Goal: Task Accomplishment & Management: Complete application form

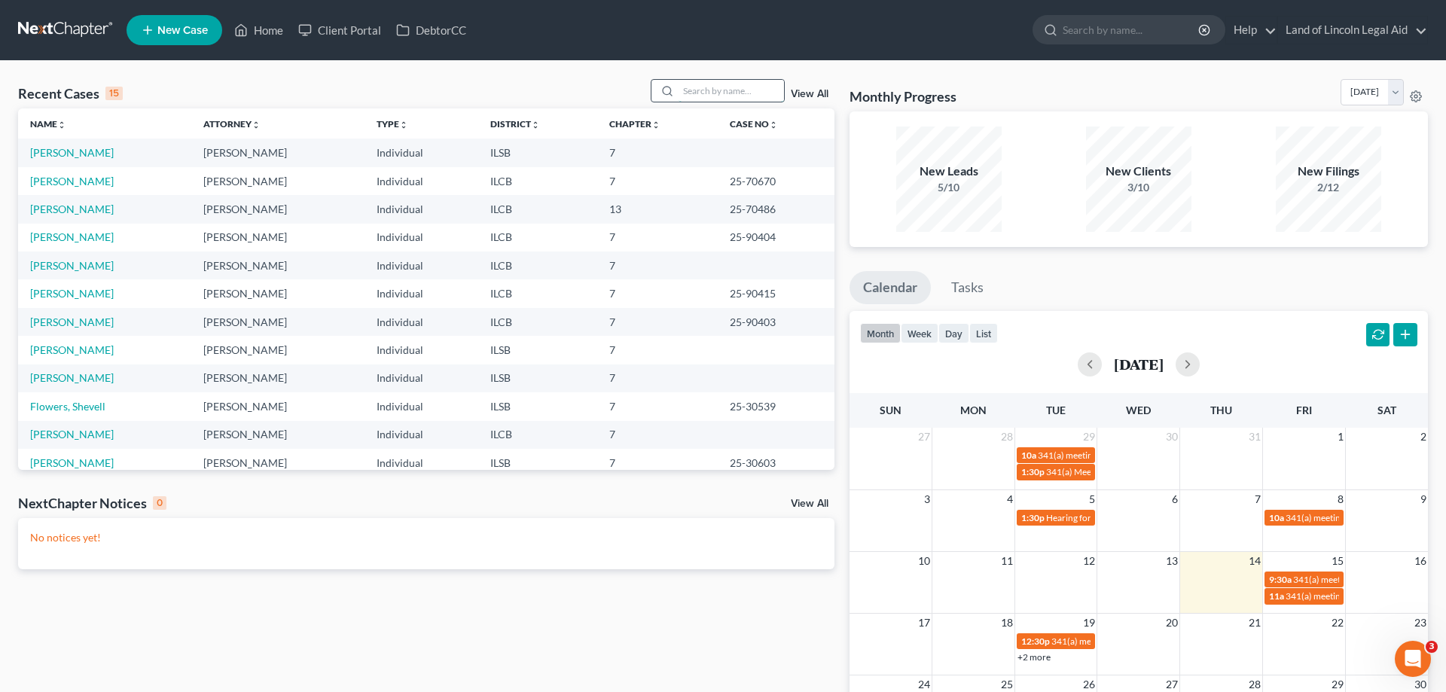
click at [699, 90] on input "search" at bounding box center [731, 91] width 105 height 22
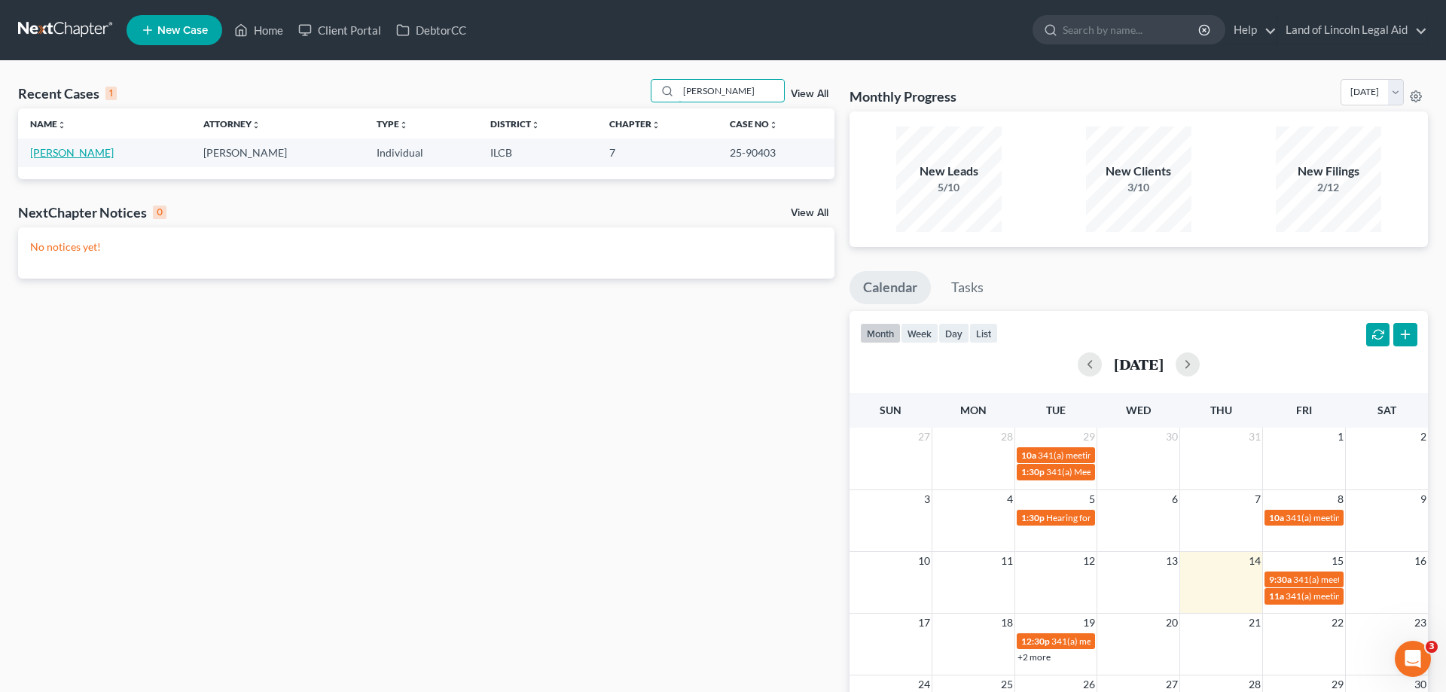
type input "[PERSON_NAME]"
click at [53, 156] on link "[PERSON_NAME]" at bounding box center [72, 152] width 84 height 13
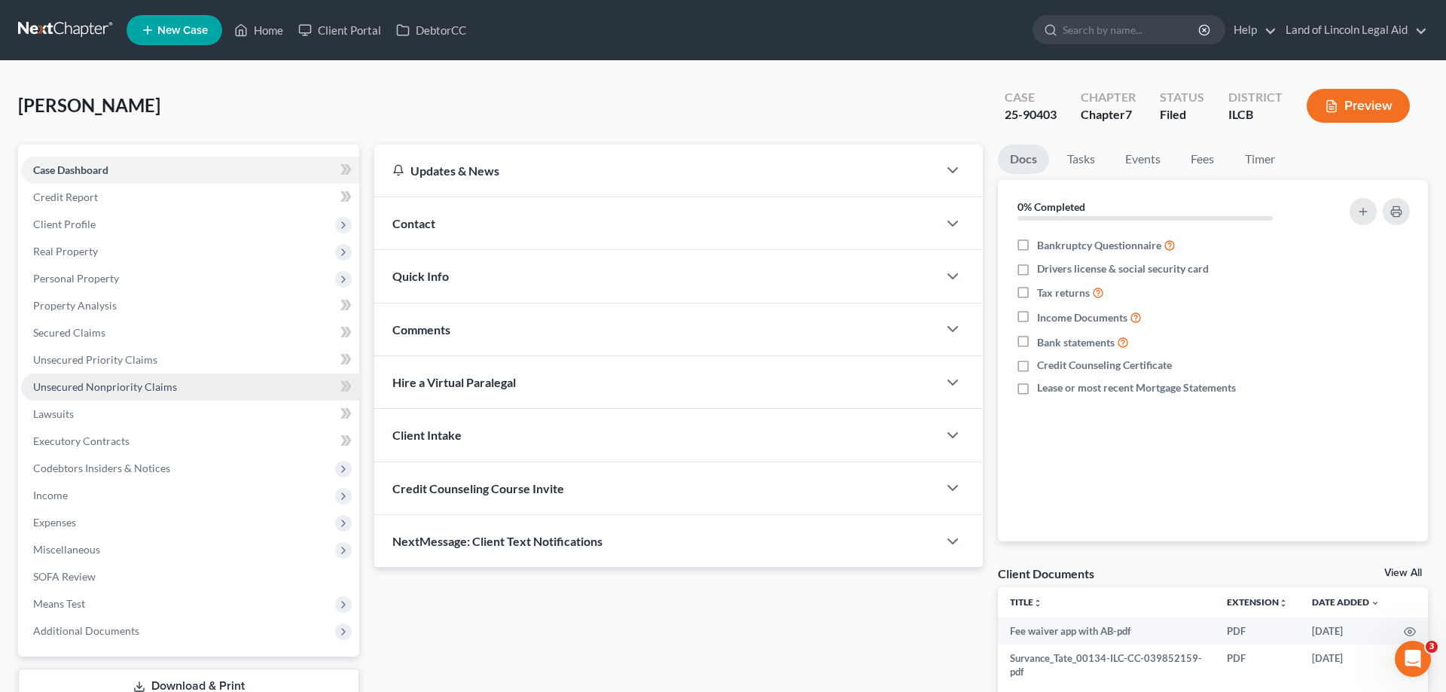
click at [146, 388] on span "Unsecured Nonpriority Claims" at bounding box center [105, 386] width 144 height 13
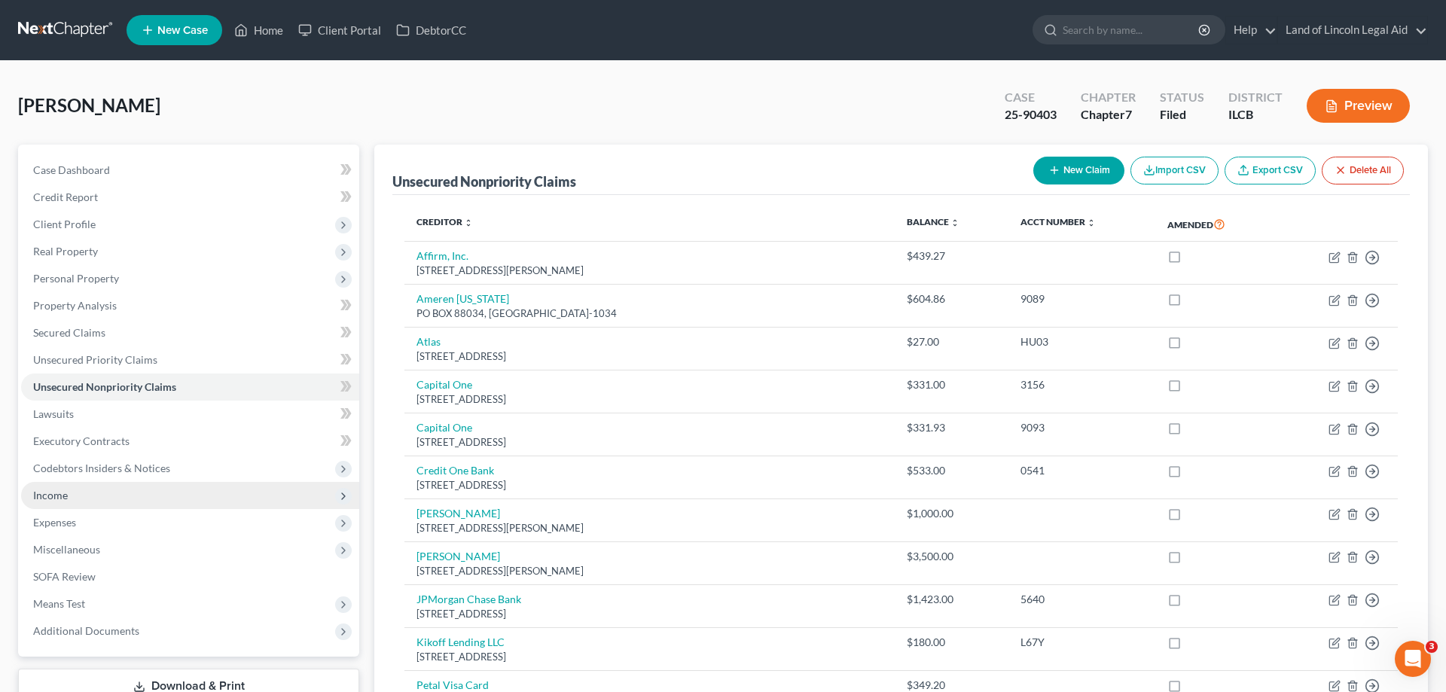
click at [62, 494] on span "Income" at bounding box center [50, 495] width 35 height 13
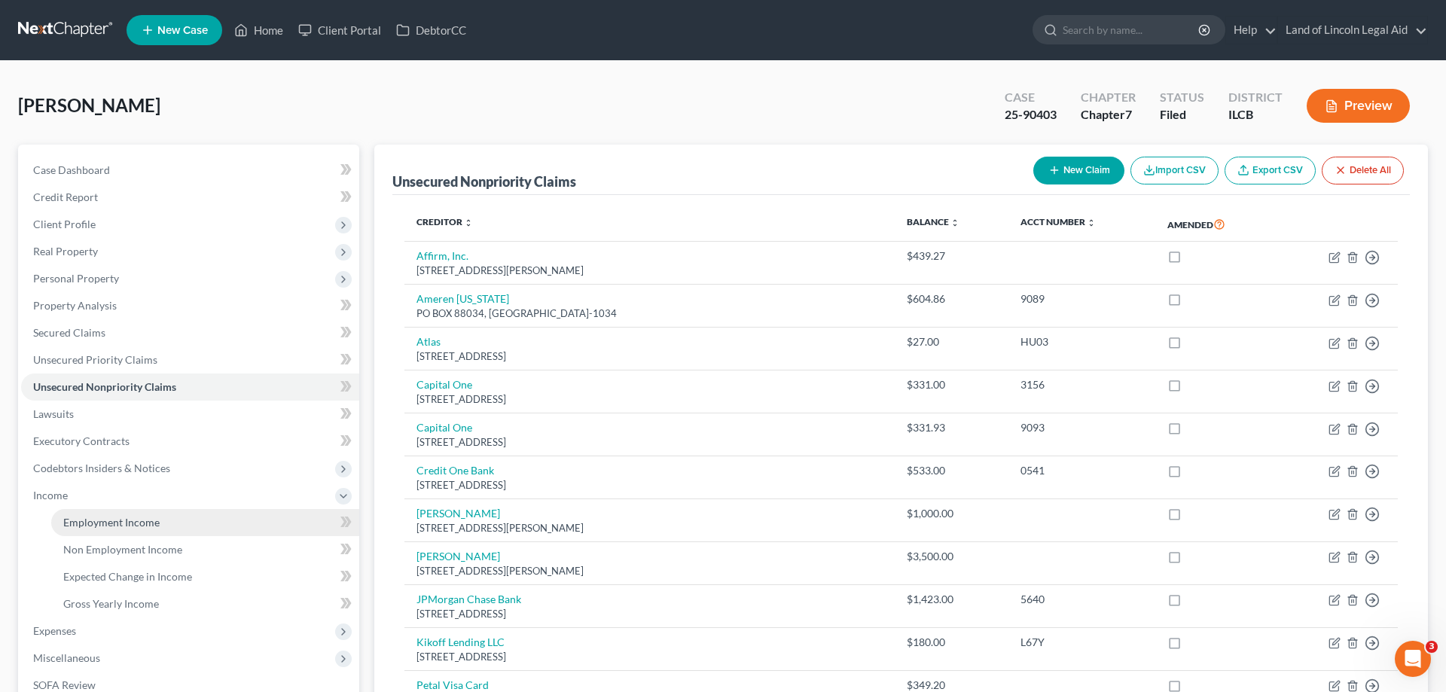
click at [78, 521] on span "Employment Income" at bounding box center [111, 522] width 96 height 13
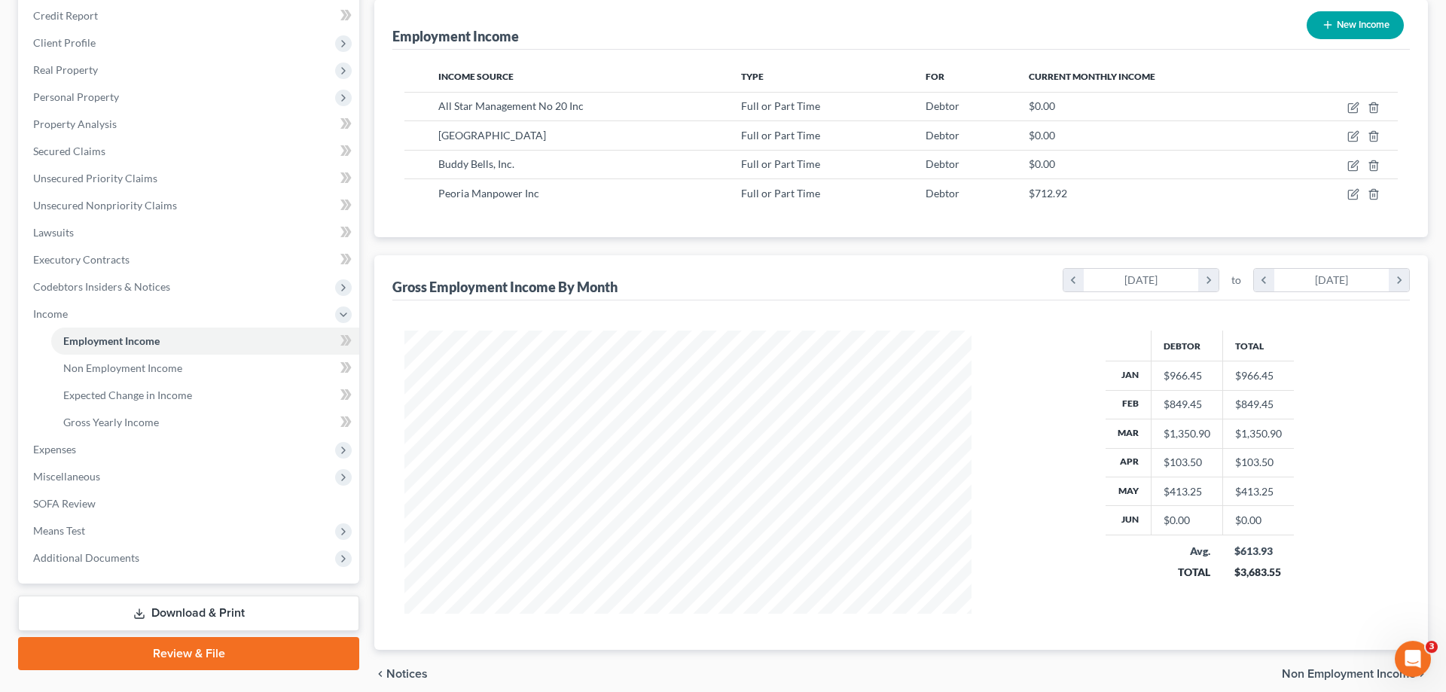
scroll to position [154, 0]
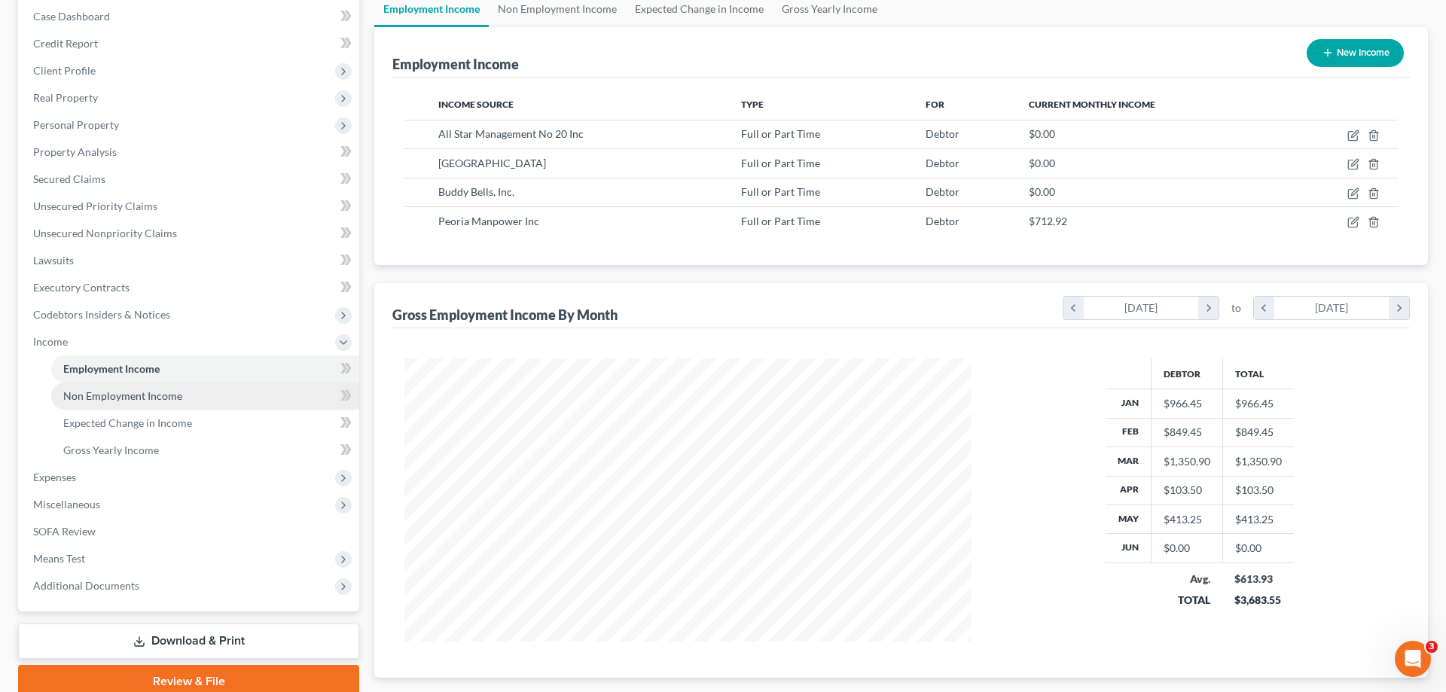
click at [139, 398] on span "Non Employment Income" at bounding box center [122, 395] width 119 height 13
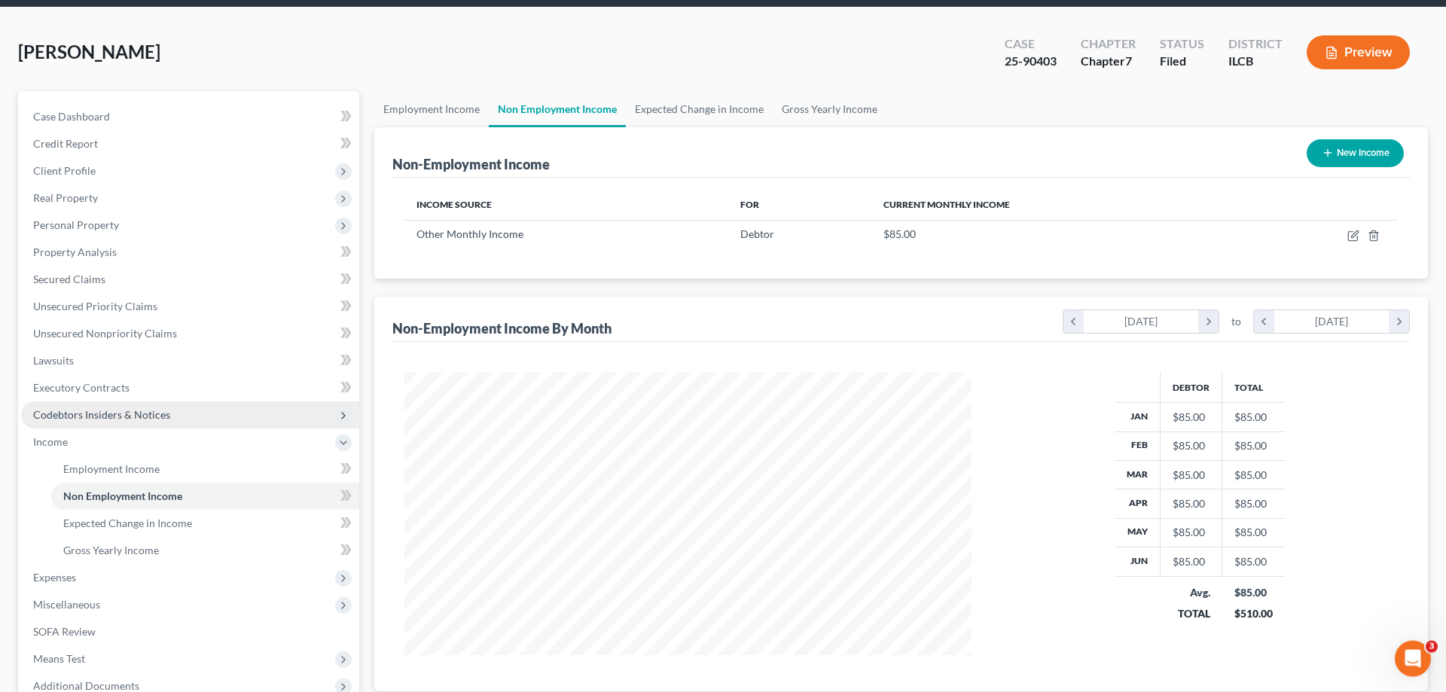
scroll to position [77, 0]
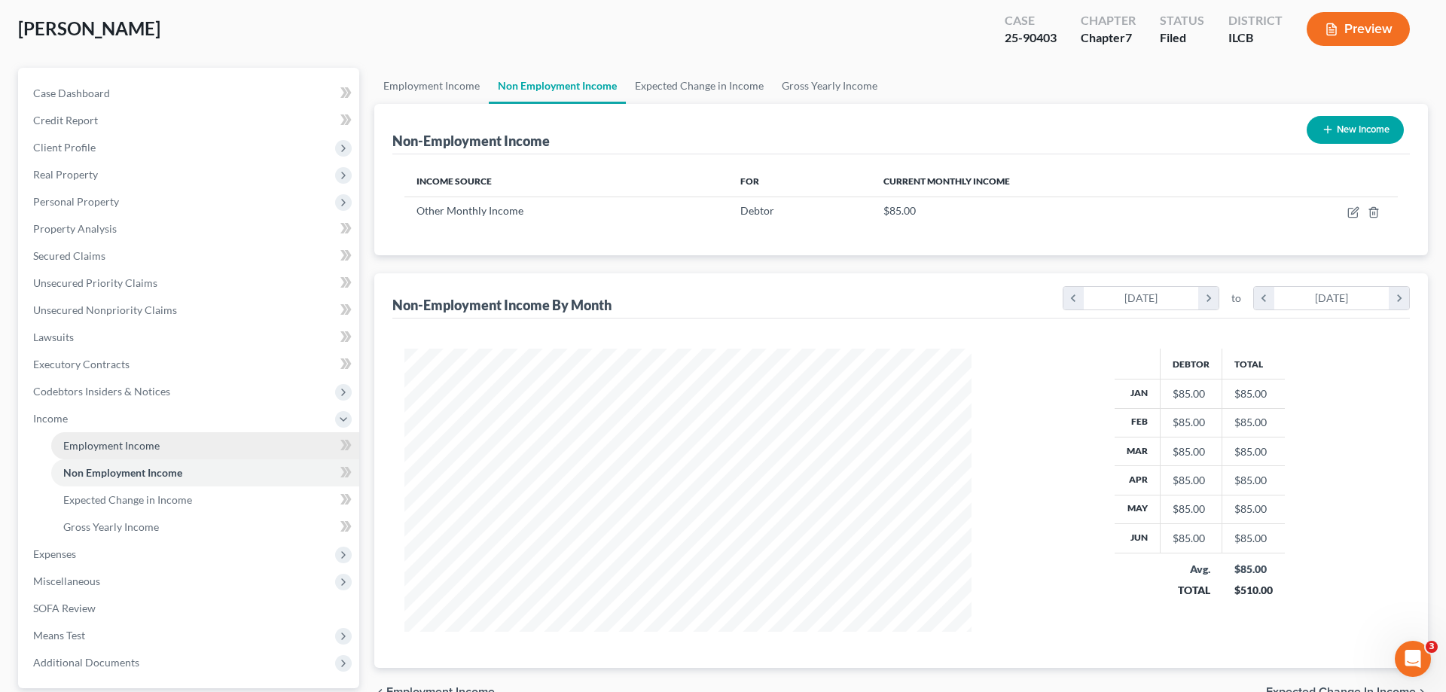
click at [161, 450] on link "Employment Income" at bounding box center [205, 445] width 308 height 27
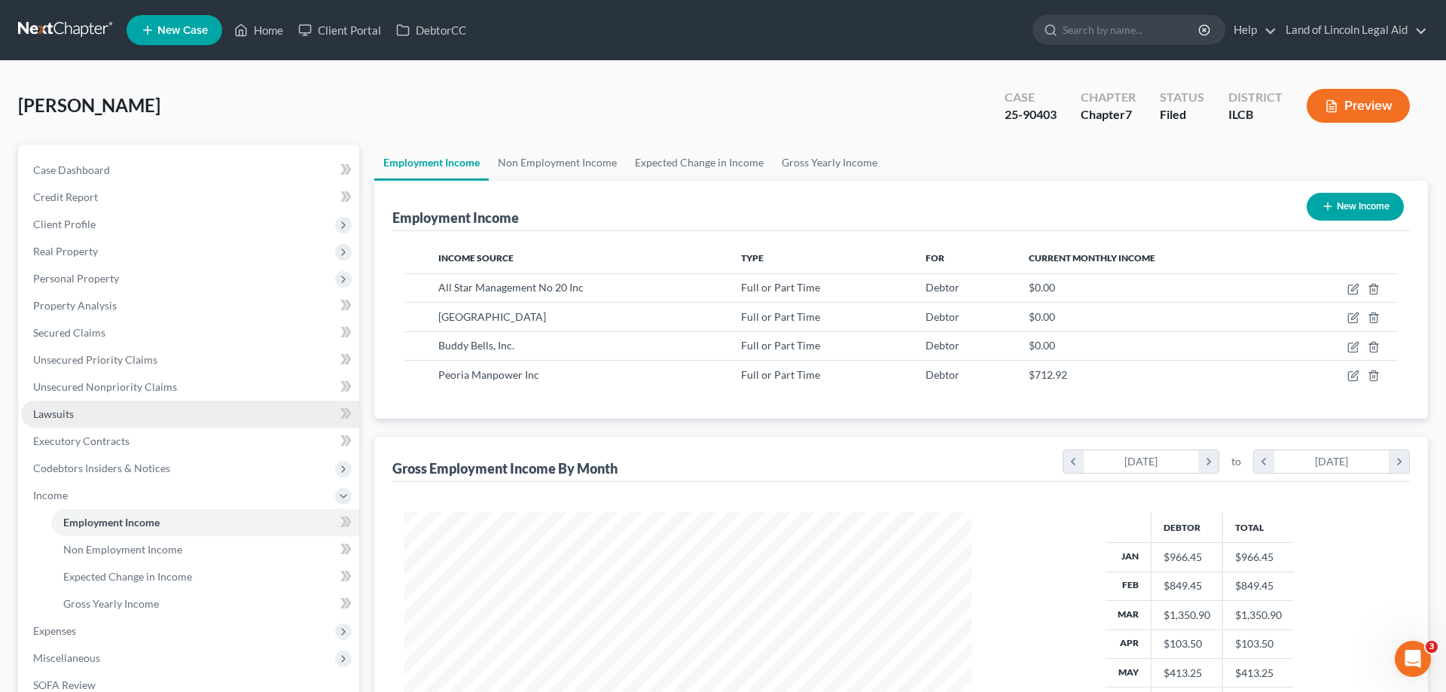
click at [72, 422] on link "Lawsuits" at bounding box center [190, 414] width 338 height 27
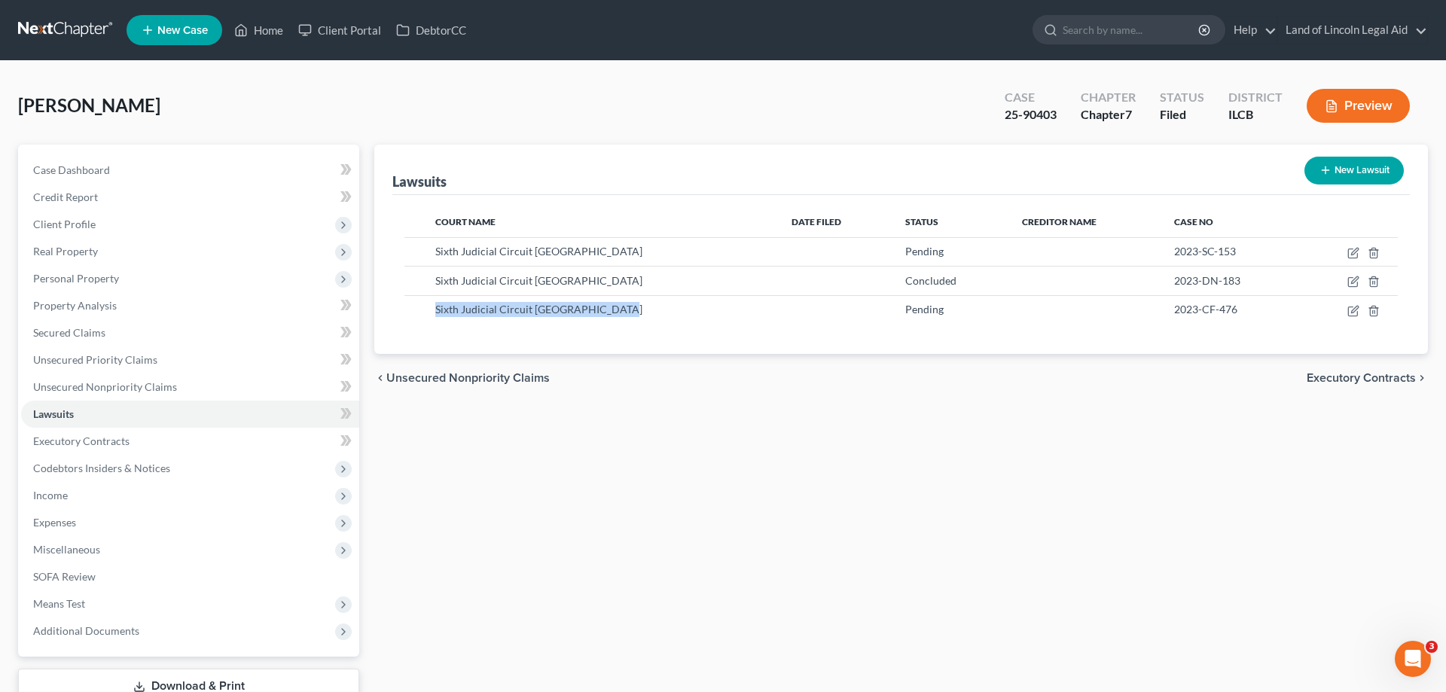
drag, startPoint x: 725, startPoint y: 216, endPoint x: 756, endPoint y: 329, distance: 117.1
click at [756, 329] on div "Court Name Date Filed Status Creditor Name Case No Sixth Judicial Circuit [GEOG…" at bounding box center [901, 274] width 1018 height 159
click at [991, 579] on div "Lawsuits New Lawsuit Court Name Date Filed Status Creditor Name Case No Sixth J…" at bounding box center [901, 444] width 1069 height 599
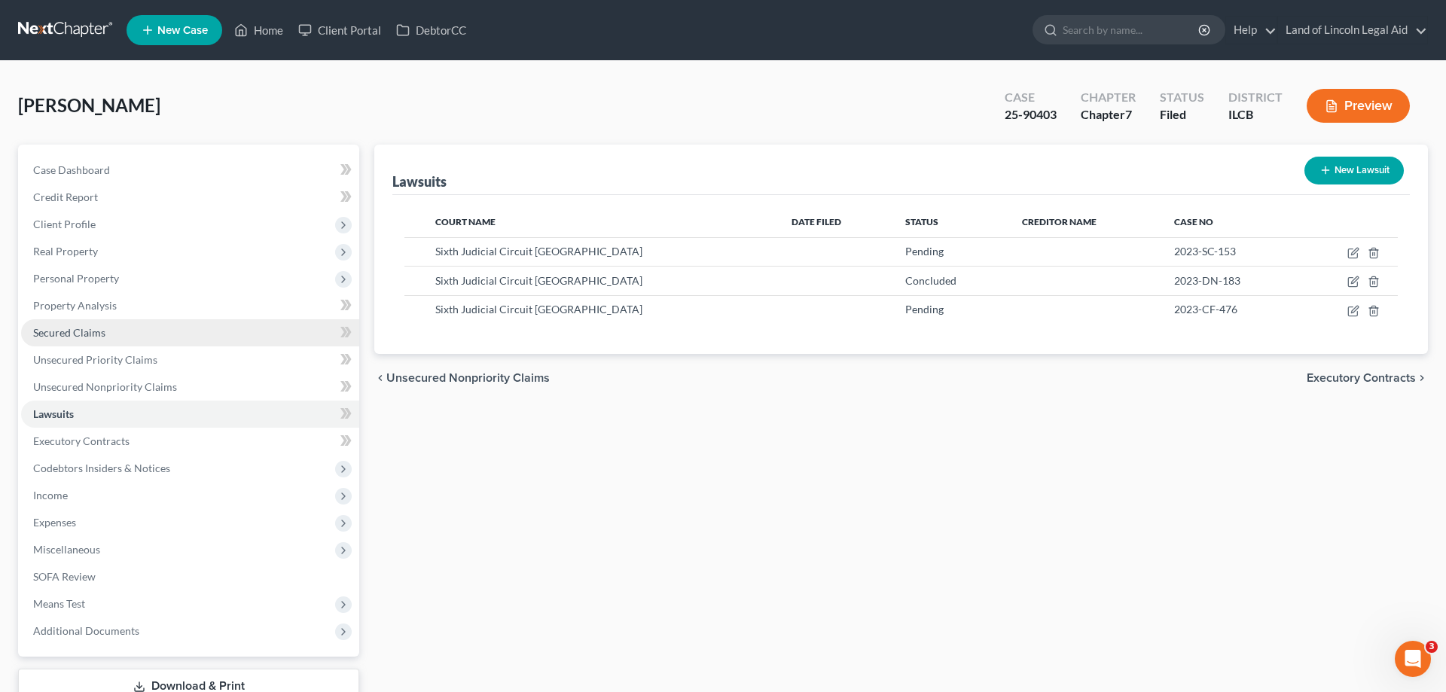
click at [119, 326] on link "Secured Claims" at bounding box center [190, 332] width 338 height 27
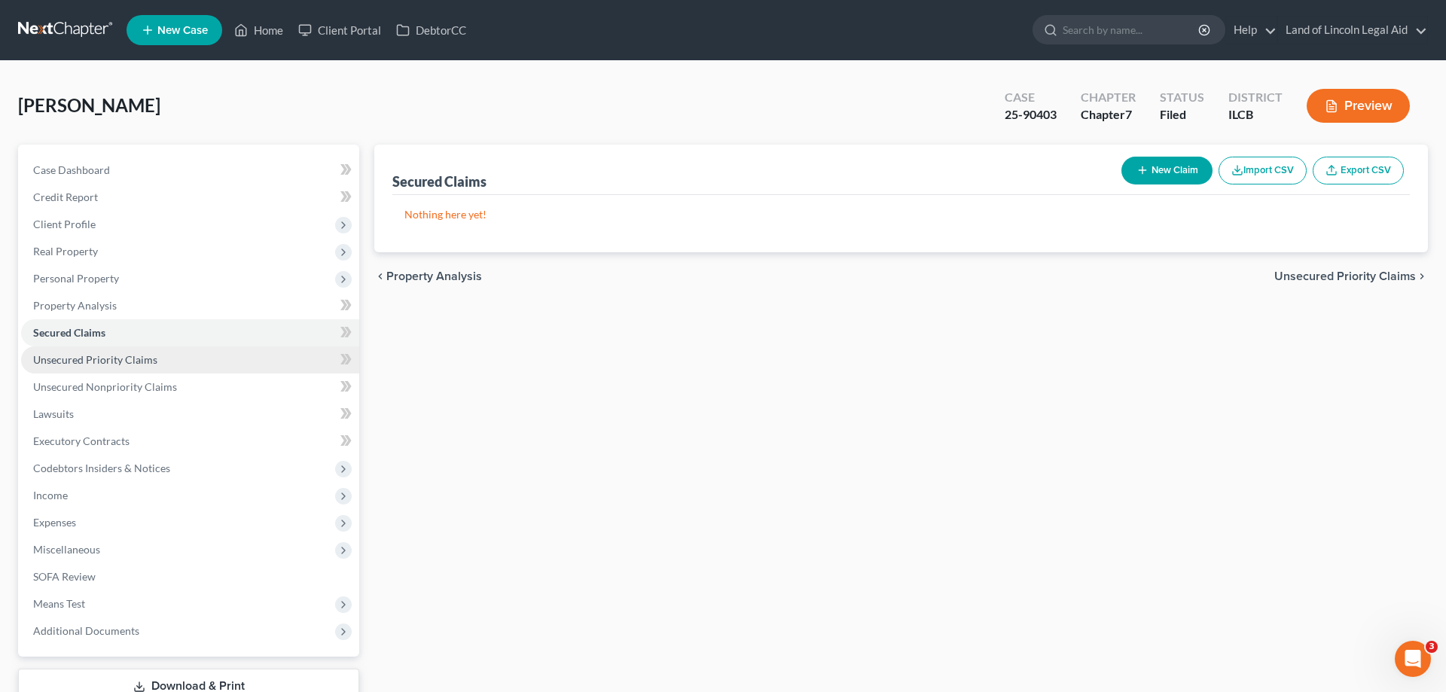
click at [148, 363] on span "Unsecured Priority Claims" at bounding box center [95, 359] width 124 height 13
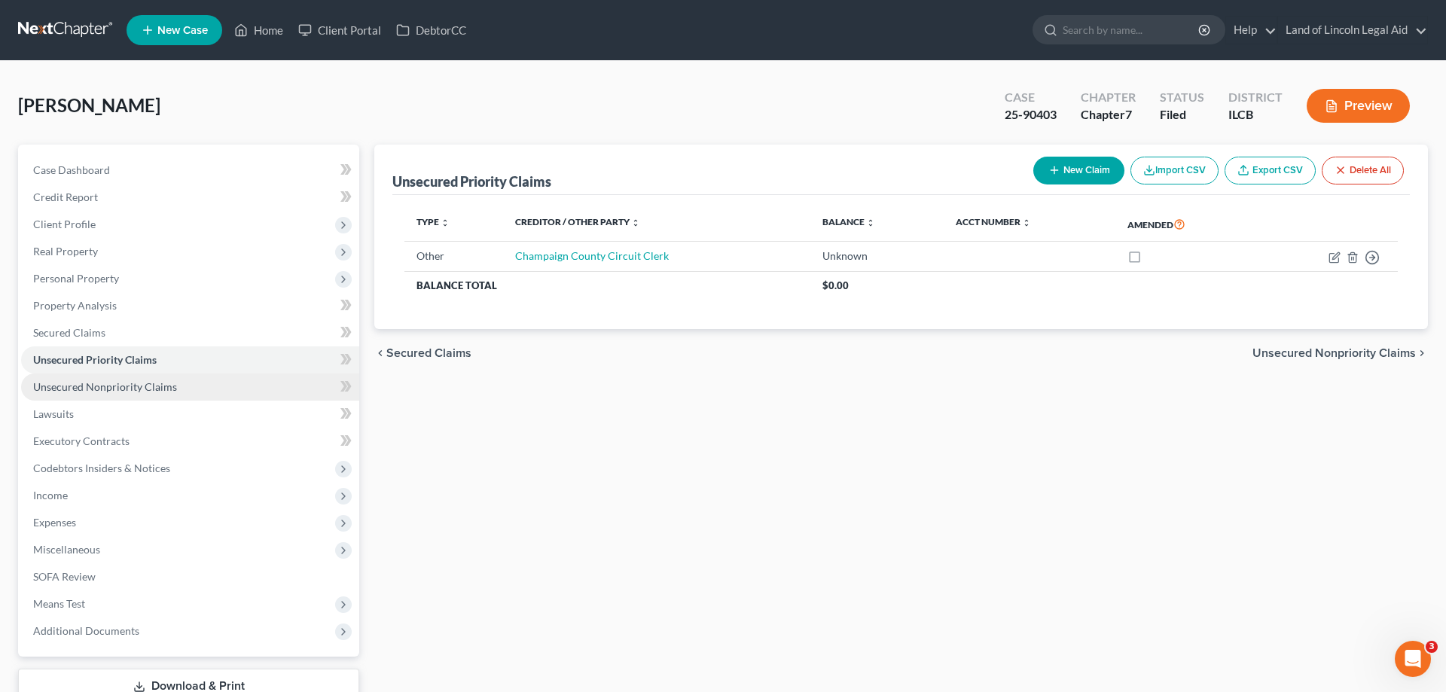
click at [158, 389] on span "Unsecured Nonpriority Claims" at bounding box center [105, 386] width 144 height 13
